Goal: Information Seeking & Learning: Learn about a topic

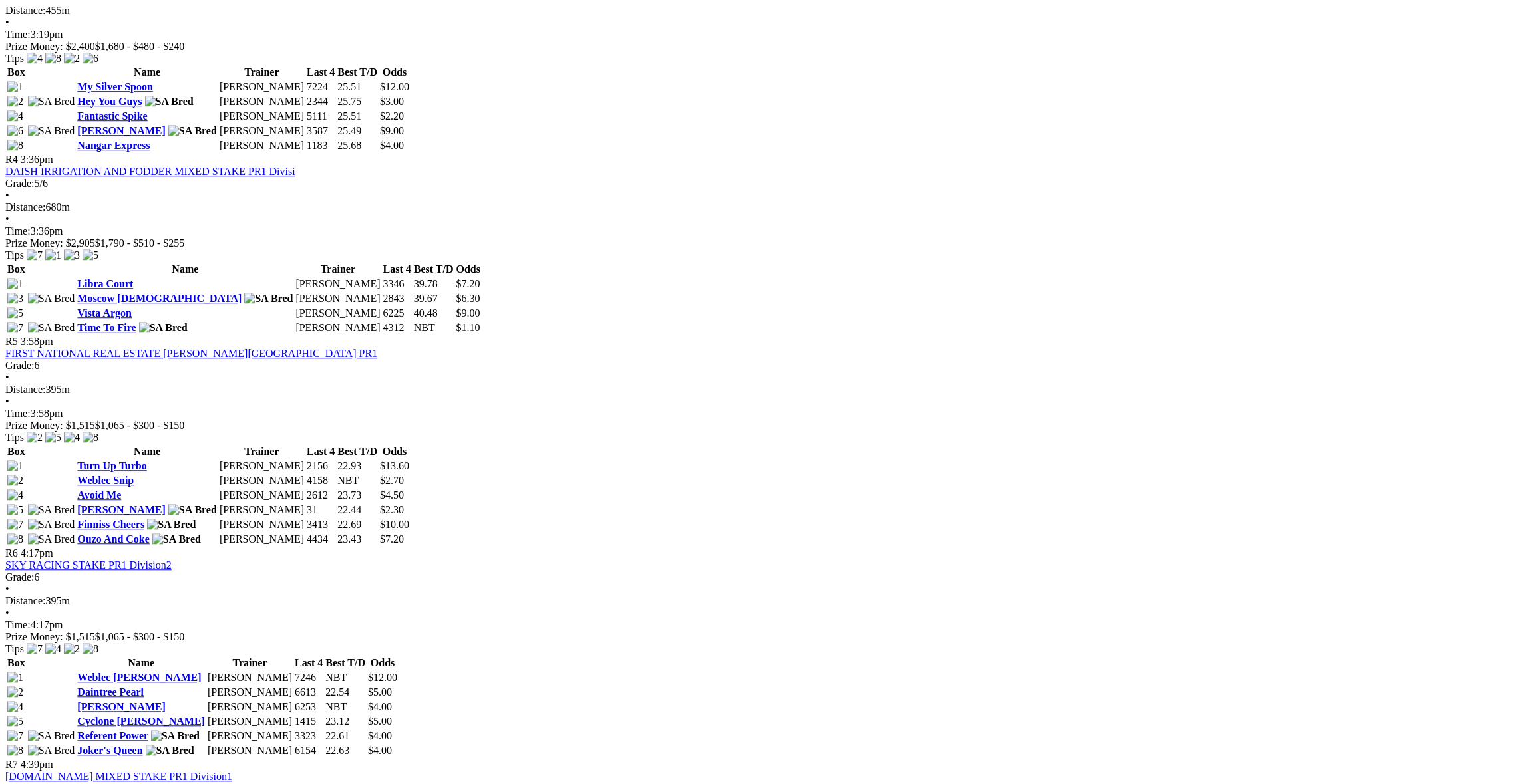
scroll to position [732, 0]
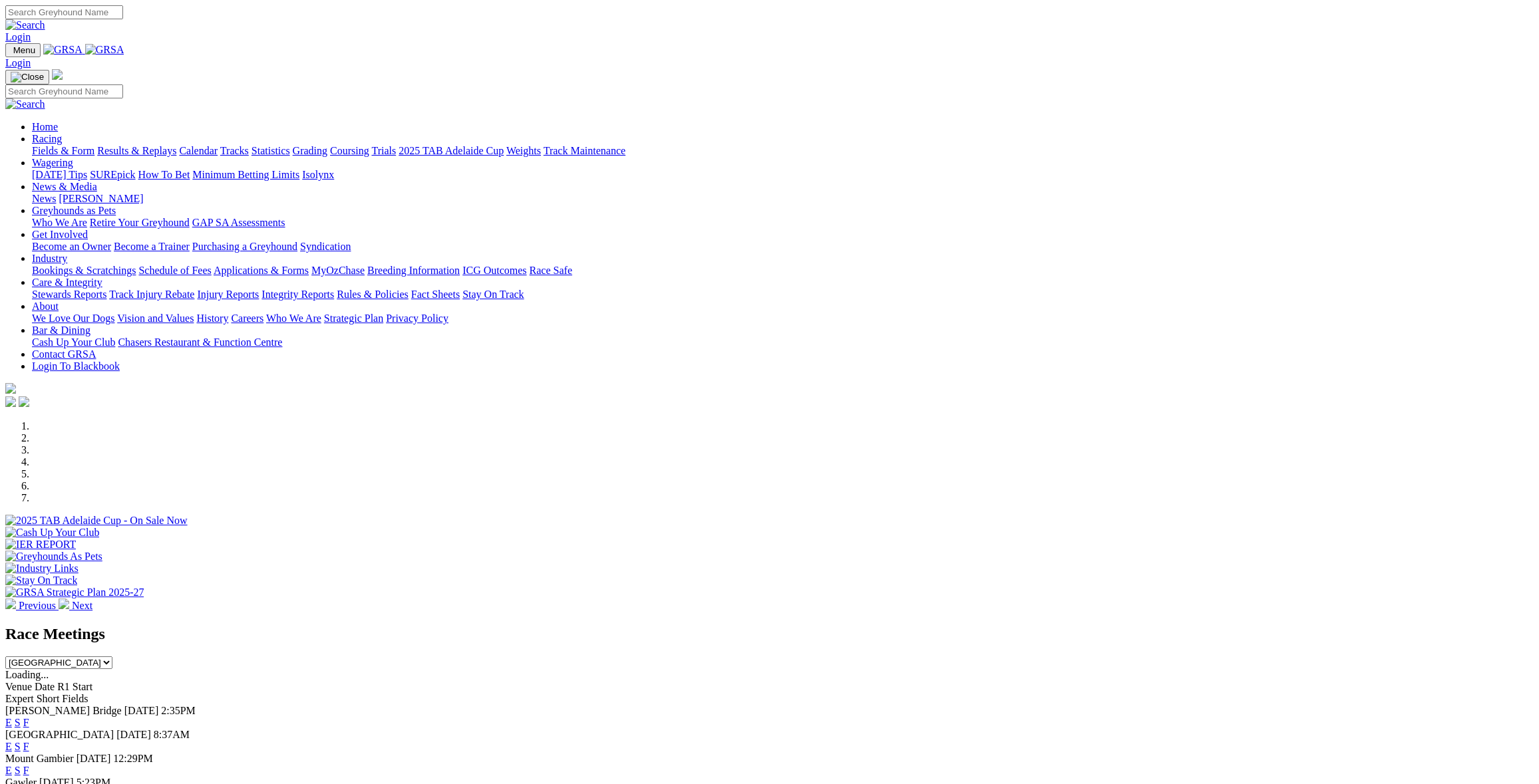
drag, startPoint x: 0, startPoint y: 0, endPoint x: 939, endPoint y: 651, distance: 1142.6
click at [29, 741] on link "F" at bounding box center [26, 747] width 6 height 12
